Goal: Information Seeking & Learning: Learn about a topic

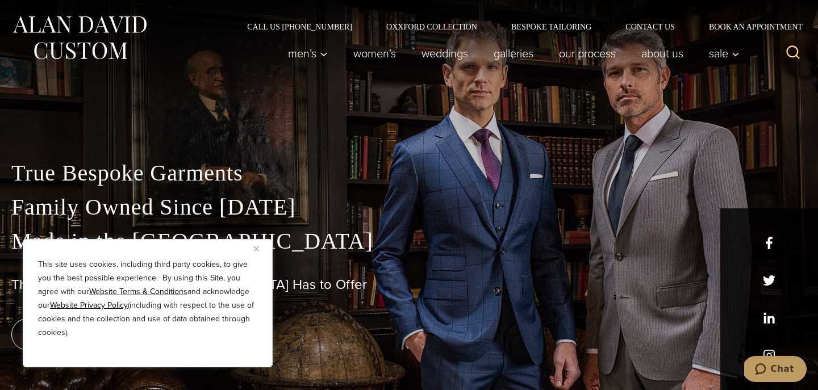
click at [258, 247] on img "Close" at bounding box center [256, 248] width 5 height 5
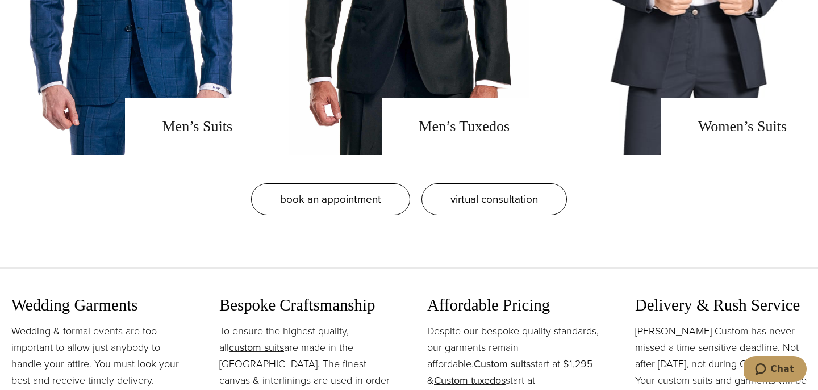
scroll to position [915, 0]
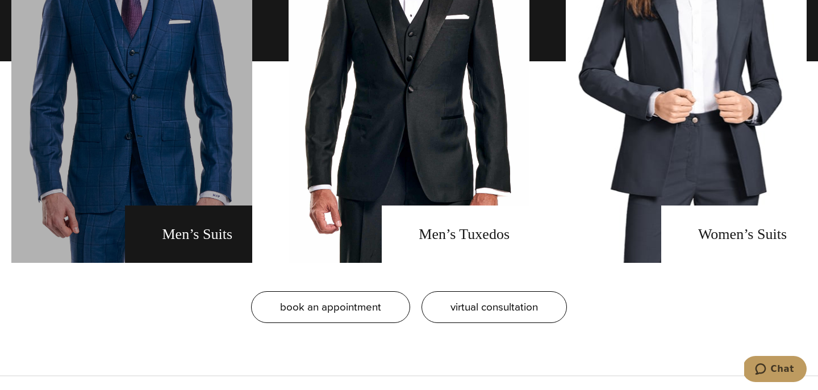
click at [200, 234] on link "men's suits" at bounding box center [131, 61] width 241 height 403
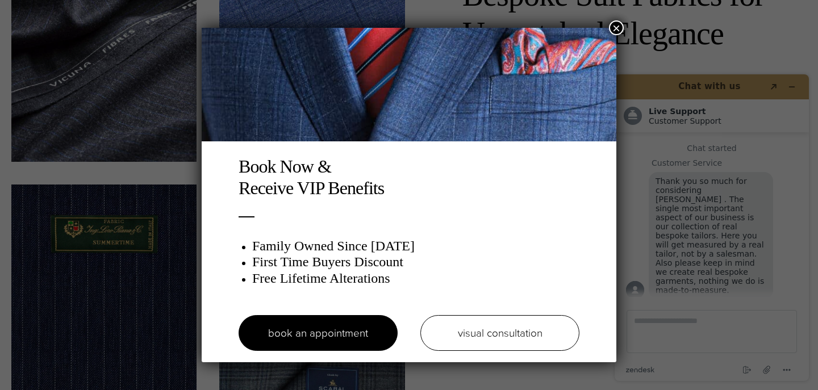
click at [617, 28] on button "×" at bounding box center [616, 27] width 15 height 15
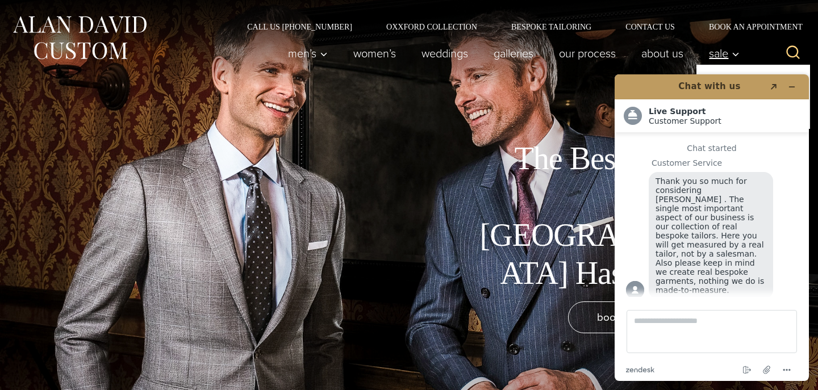
scroll to position [11, 0]
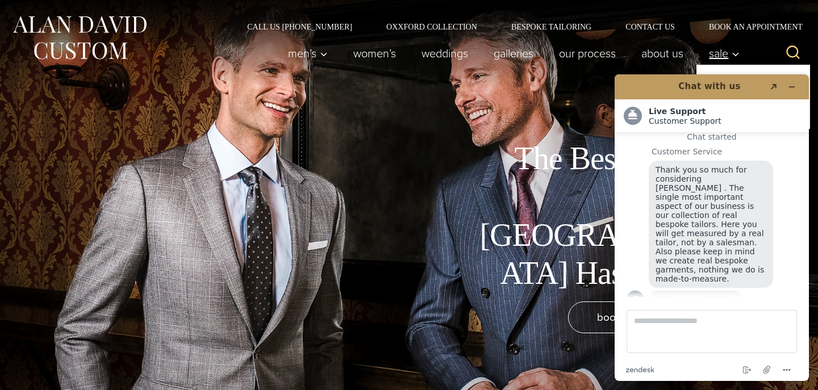
click at [727, 56] on span "Sale" at bounding box center [724, 53] width 31 height 11
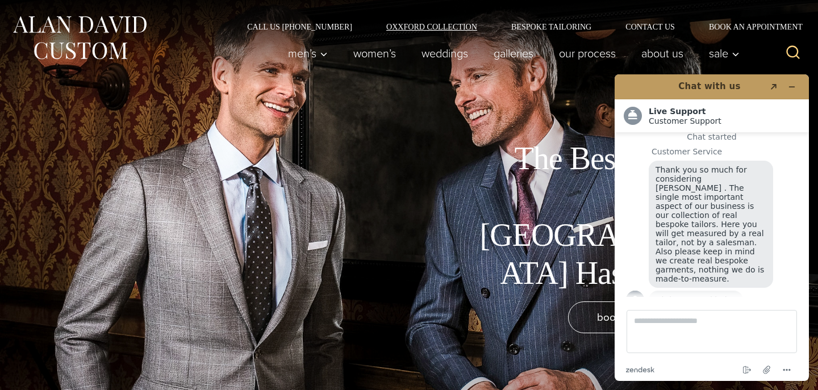
click at [462, 26] on link "Oxxford Collection" at bounding box center [431, 27] width 125 height 8
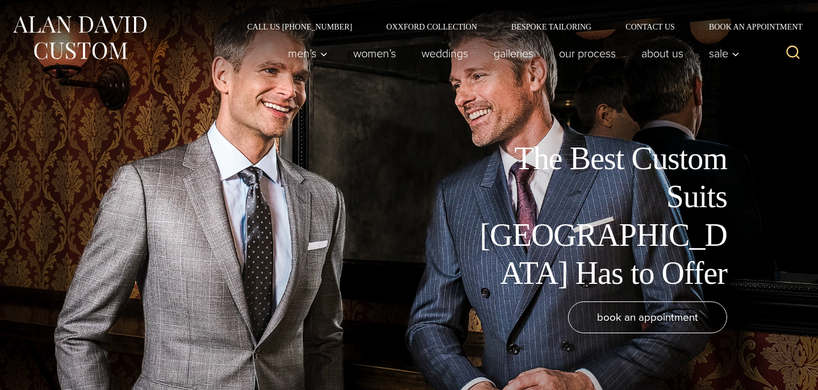
scroll to position [11, 0]
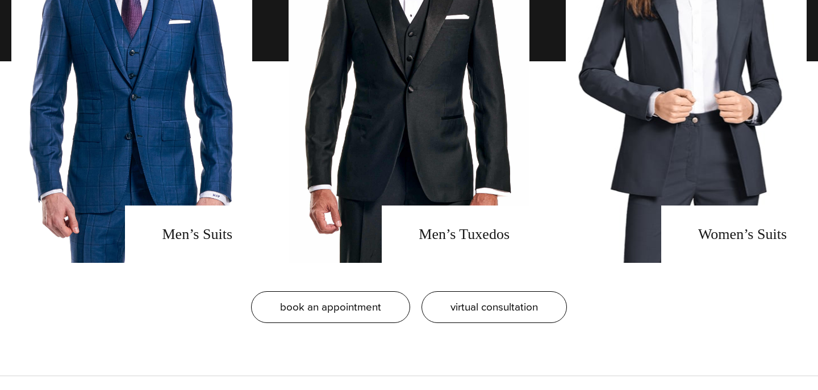
scroll to position [11, 0]
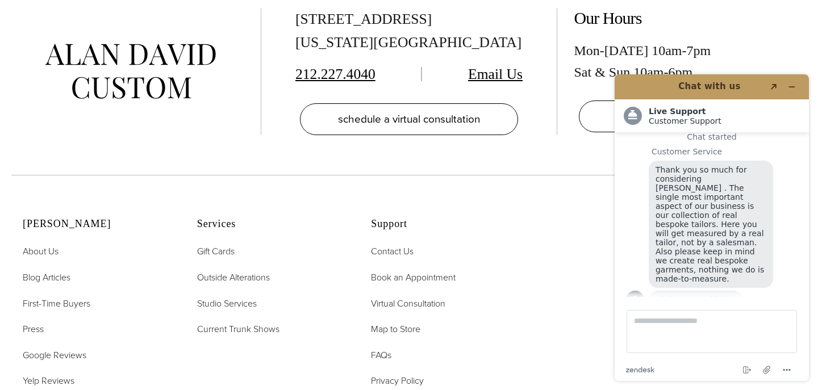
scroll to position [4916, 0]
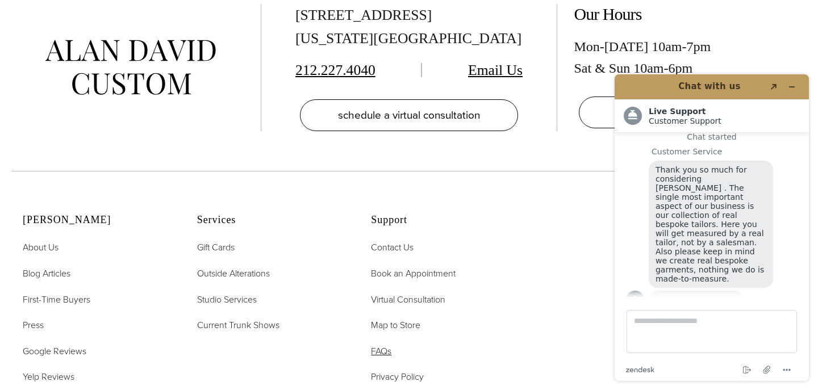
click at [376, 345] on span "FAQs" at bounding box center [381, 351] width 20 height 13
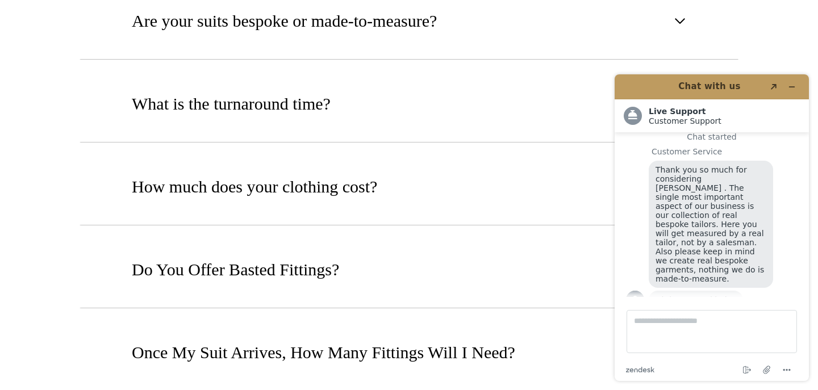
scroll to position [708, 0]
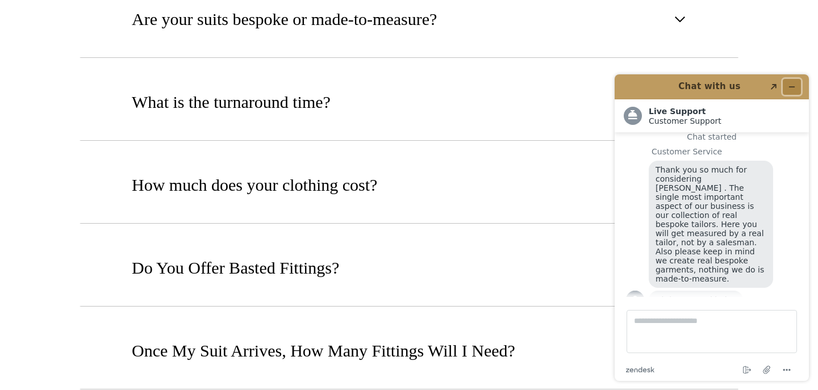
click at [789, 86] on icon "Minimize widget" at bounding box center [792, 87] width 8 height 8
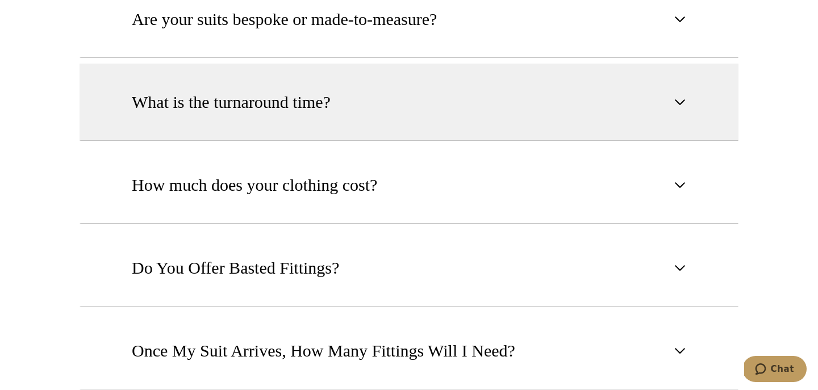
click at [678, 101] on span "button" at bounding box center [680, 102] width 14 height 14
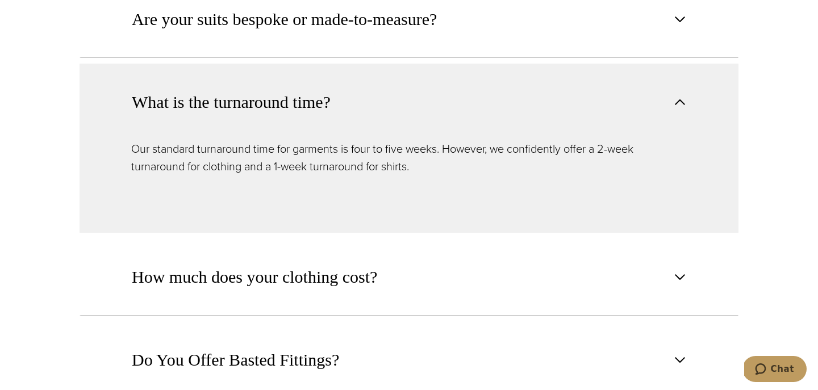
click at [680, 102] on span "button" at bounding box center [680, 102] width 14 height 14
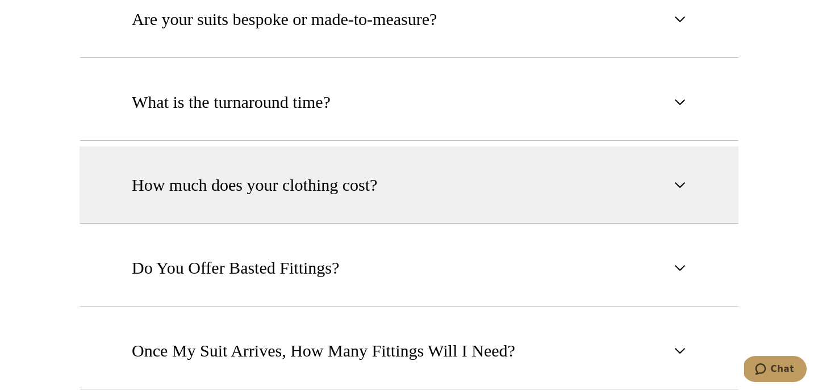
click at [680, 187] on span "button" at bounding box center [680, 185] width 14 height 14
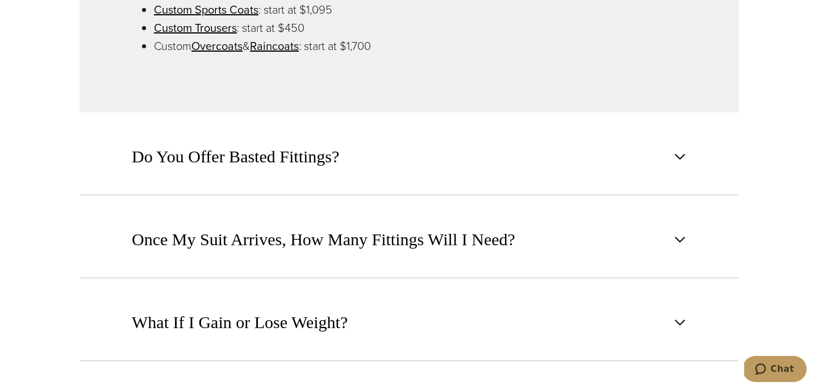
scroll to position [1023, 0]
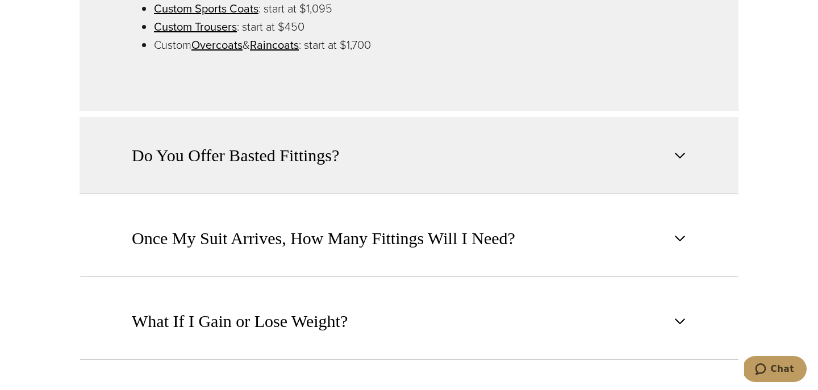
click at [681, 158] on span "button" at bounding box center [680, 156] width 14 height 14
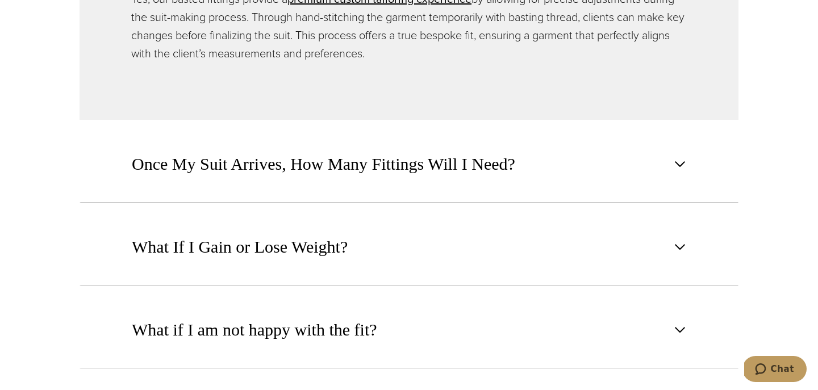
scroll to position [1029, 0]
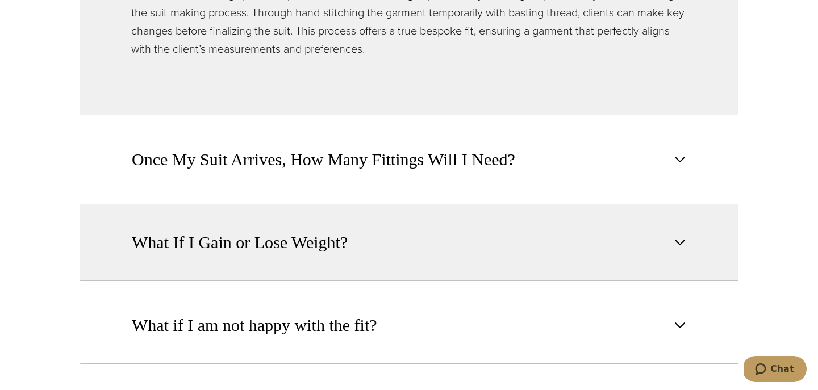
click at [679, 245] on span "button" at bounding box center [680, 243] width 14 height 14
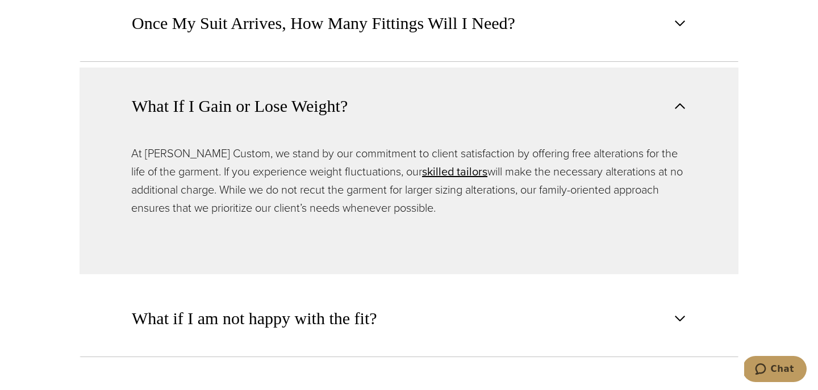
scroll to position [1035, 0]
click at [673, 108] on span "button" at bounding box center [680, 108] width 14 height 14
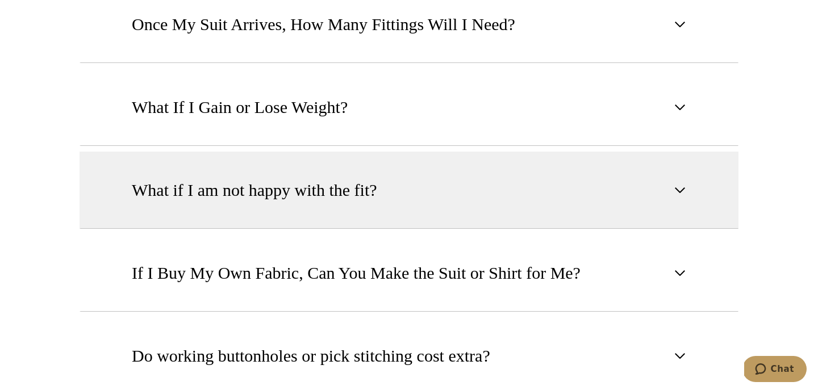
click at [680, 190] on span "button" at bounding box center [680, 190] width 14 height 14
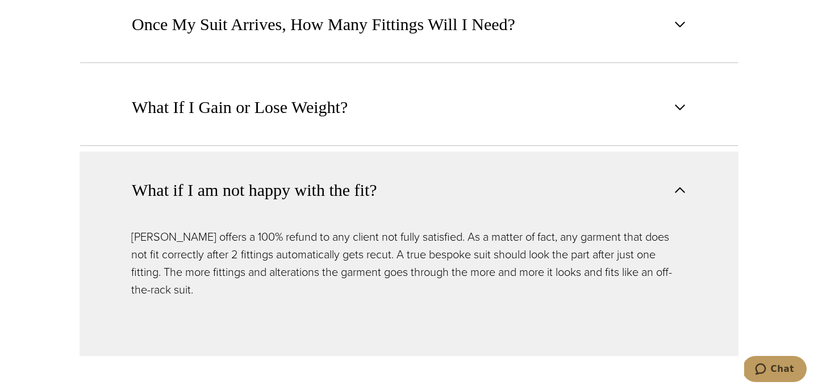
click at [680, 191] on span "button" at bounding box center [680, 190] width 14 height 14
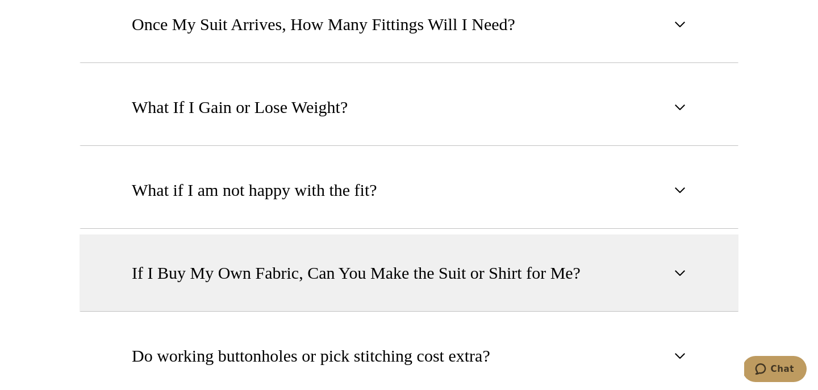
click at [687, 271] on button "If I Buy My Own Fabric, Can You Make the Suit or Shirt for Me?" at bounding box center [409, 273] width 659 height 77
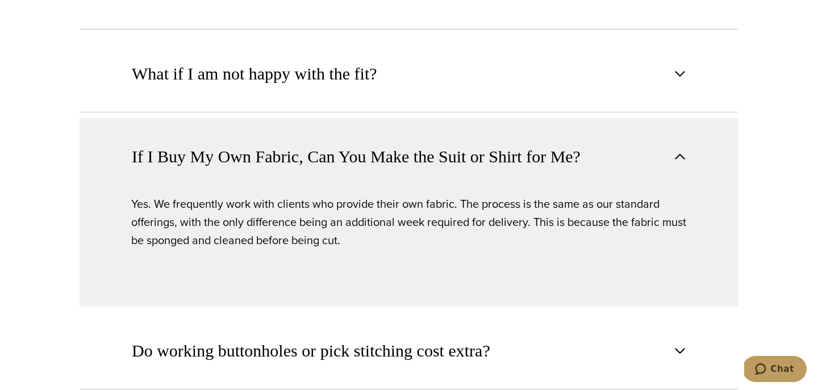
scroll to position [1161, 0]
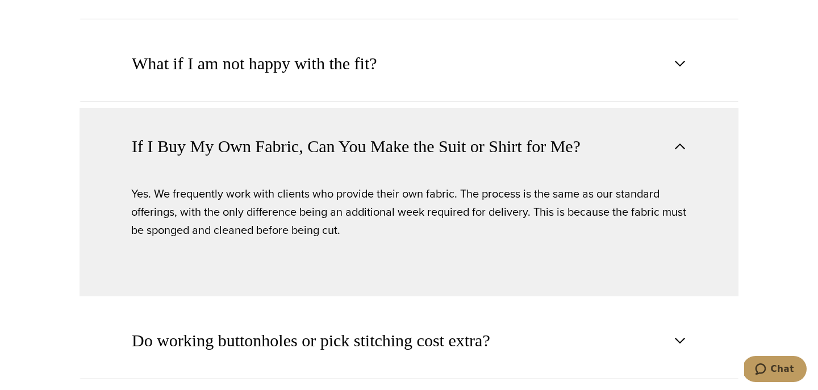
click at [679, 147] on span "button" at bounding box center [680, 147] width 14 height 14
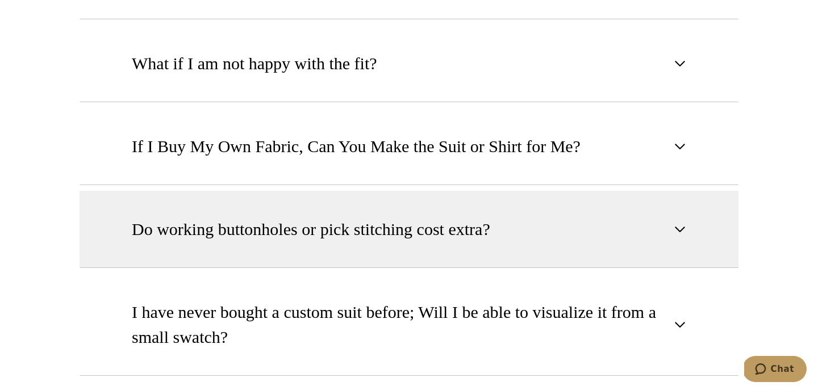
click at [682, 235] on button "Do working buttonholes or pick stitching cost extra?" at bounding box center [409, 229] width 659 height 77
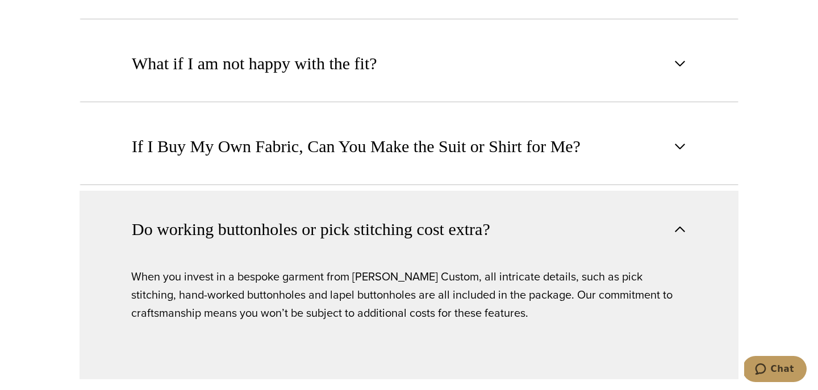
click at [675, 224] on span "button" at bounding box center [680, 230] width 14 height 14
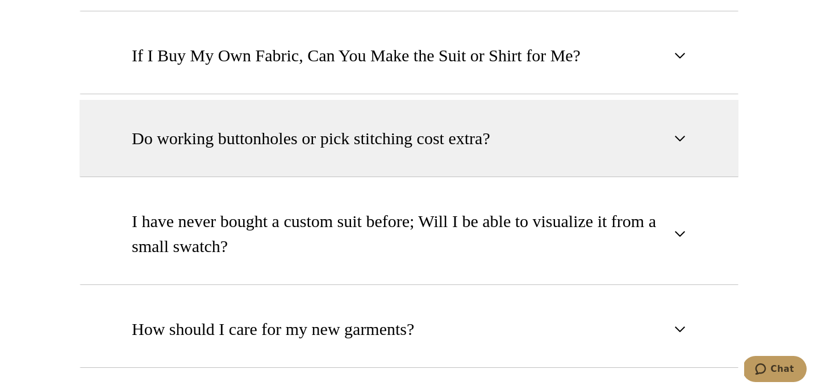
scroll to position [1253, 0]
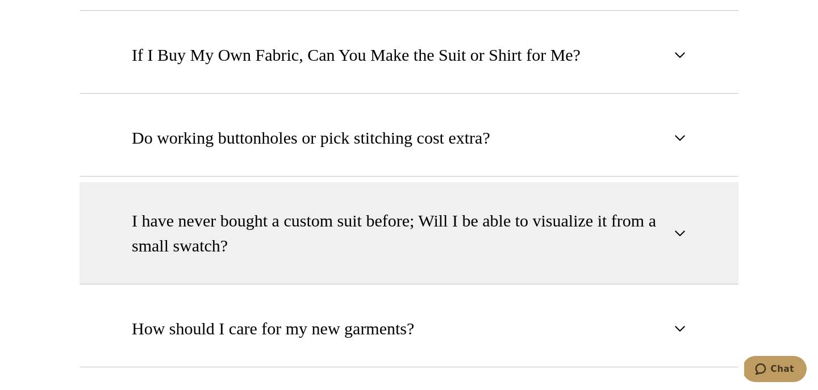
click at [681, 232] on span "button" at bounding box center [680, 234] width 14 height 14
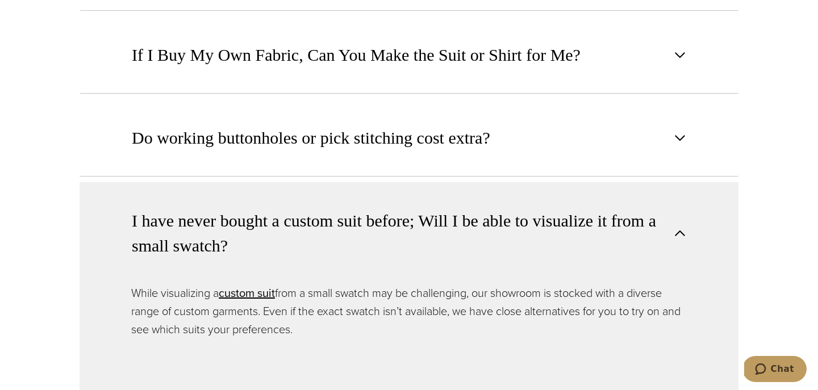
click at [681, 232] on span "button" at bounding box center [680, 234] width 14 height 14
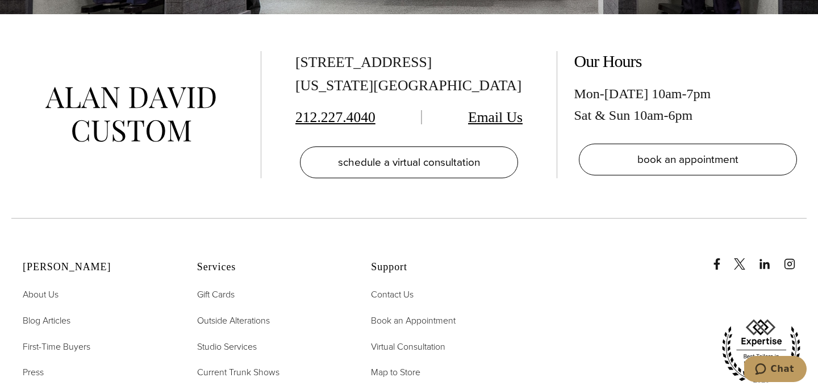
scroll to position [2078, 0]
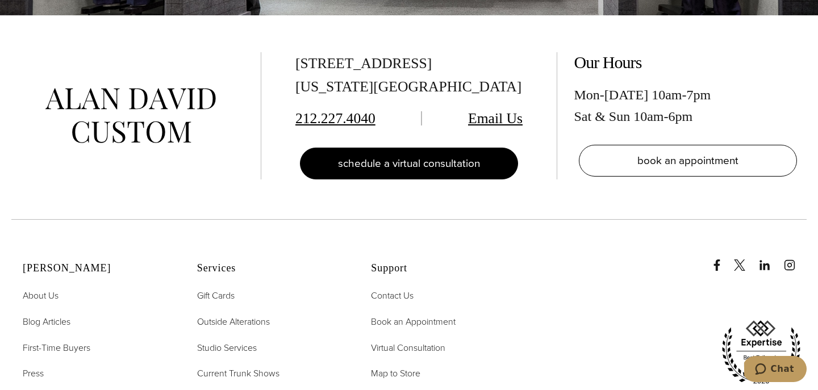
click at [443, 166] on span "schedule a virtual consultation" at bounding box center [409, 163] width 142 height 16
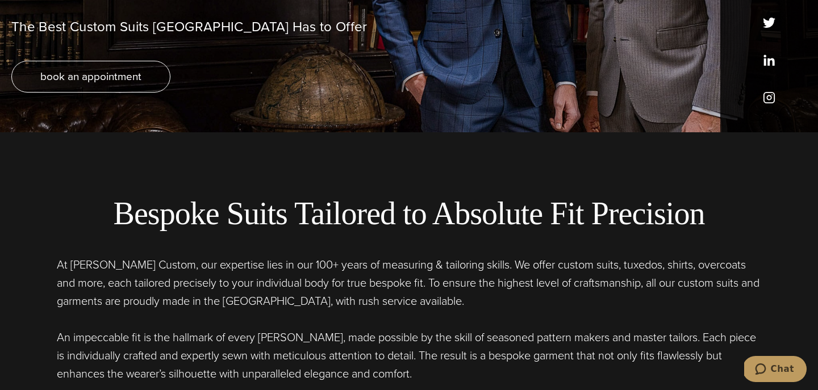
scroll to position [172, 0]
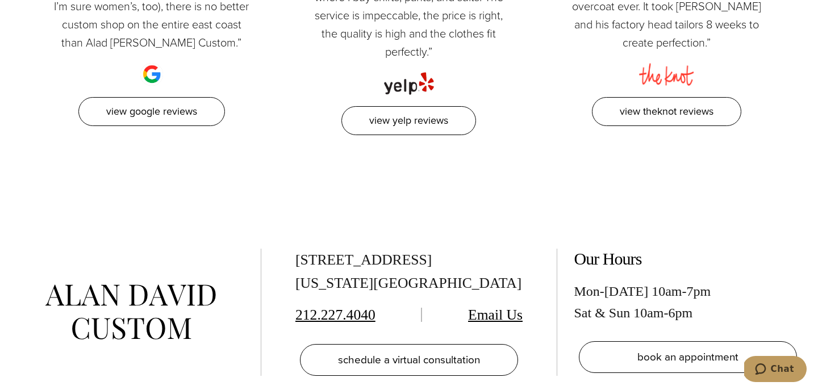
scroll to position [4673, 0]
